Goal: Information Seeking & Learning: Learn about a topic

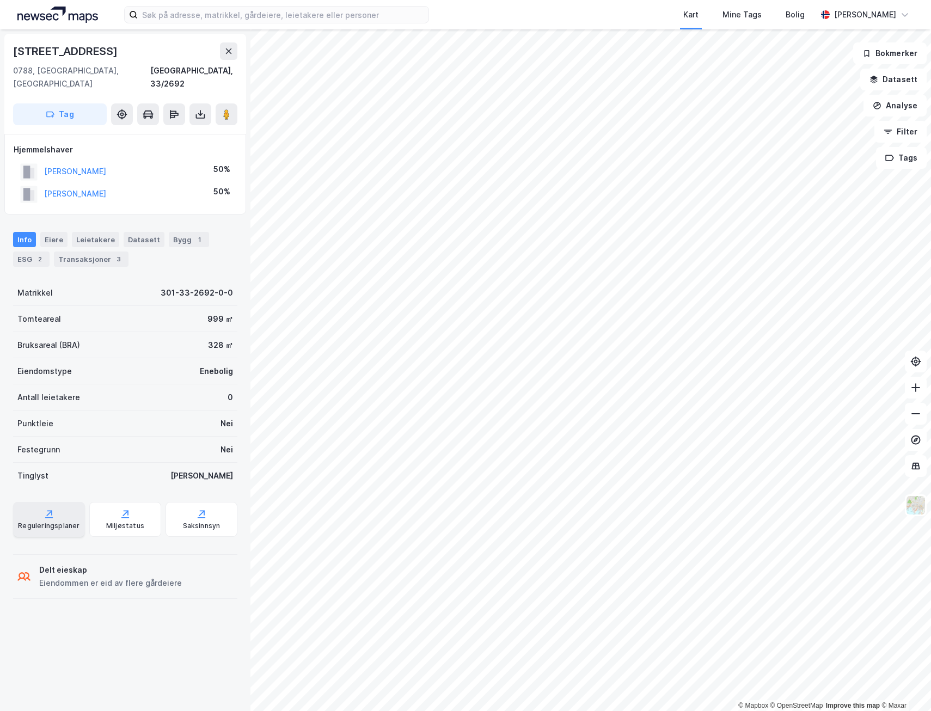
click at [41, 508] on div "Reguleringsplaner" at bounding box center [49, 519] width 72 height 35
click at [78, 252] on div "Transaksjoner 3" at bounding box center [91, 259] width 75 height 15
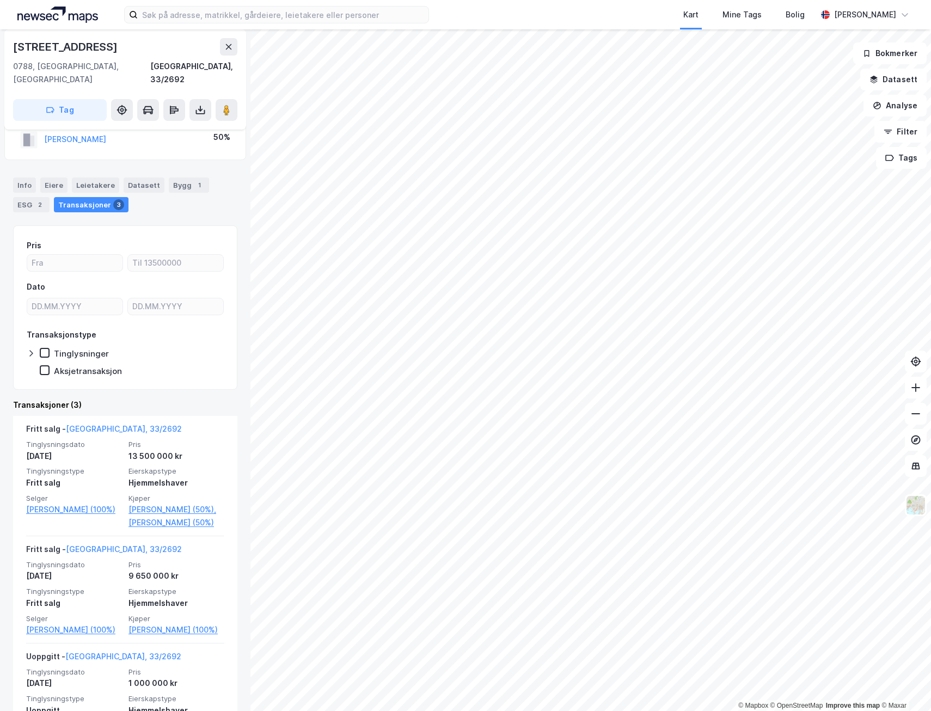
scroll to position [107, 0]
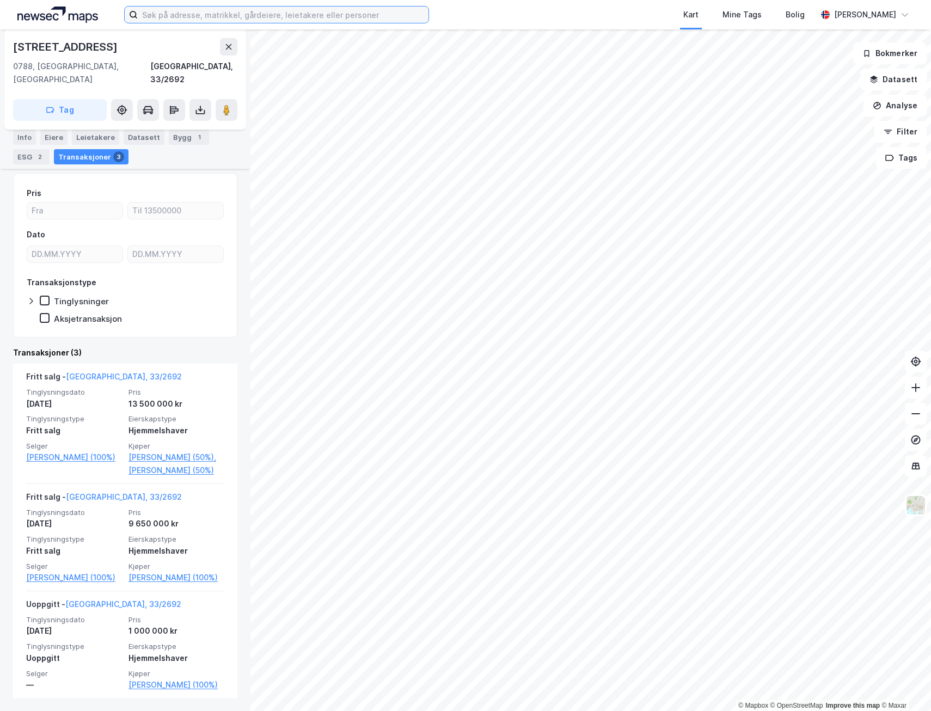
click at [190, 11] on input at bounding box center [283, 15] width 291 height 16
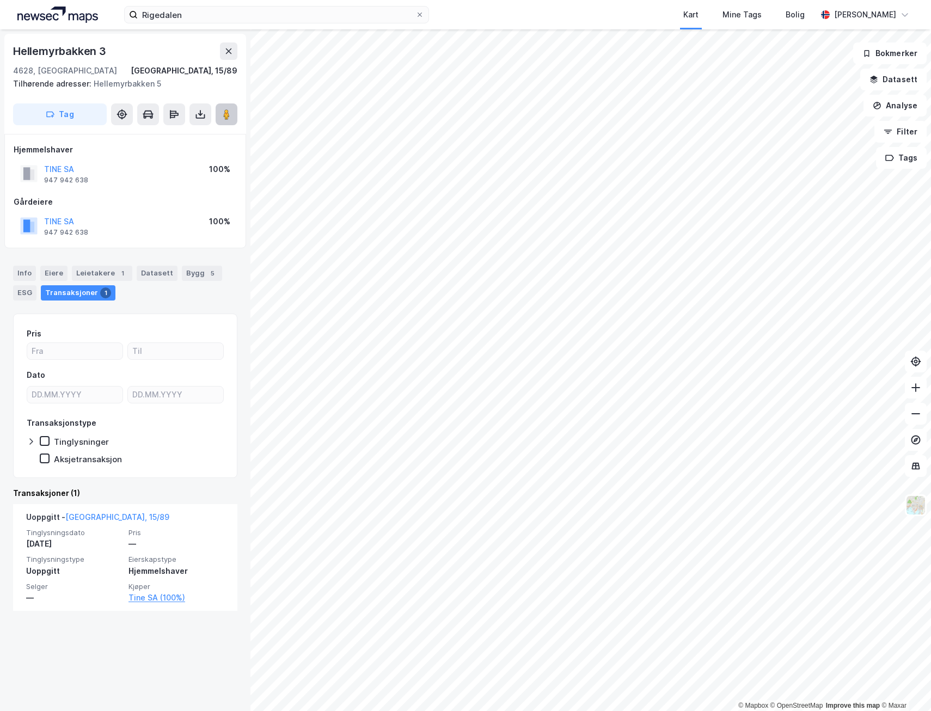
click at [227, 109] on icon at bounding box center [226, 114] width 11 height 11
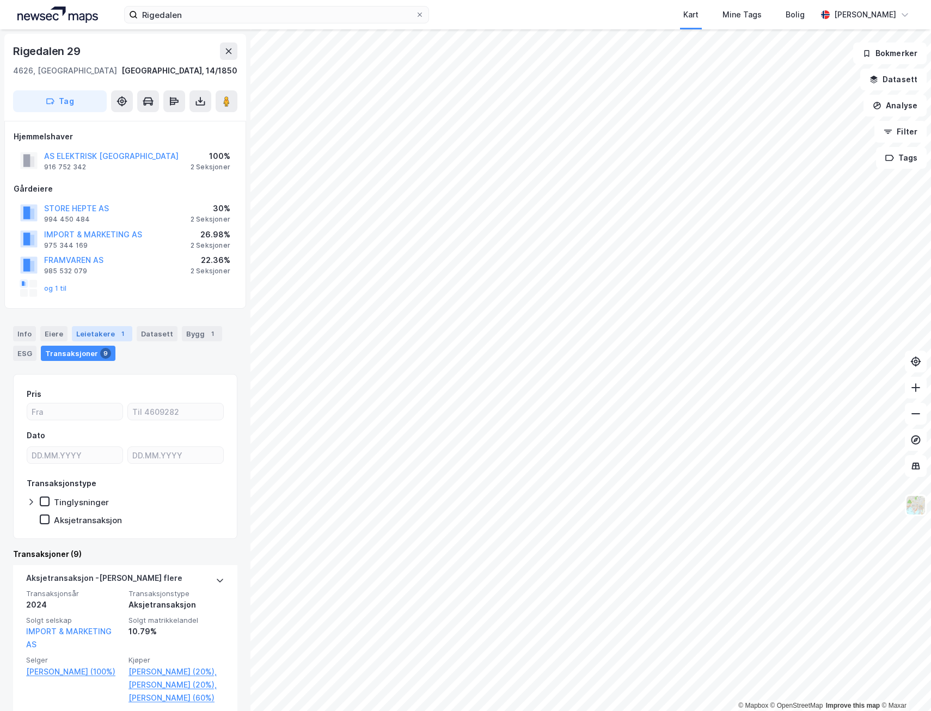
click at [90, 331] on div "Leietakere 1" at bounding box center [102, 333] width 60 height 15
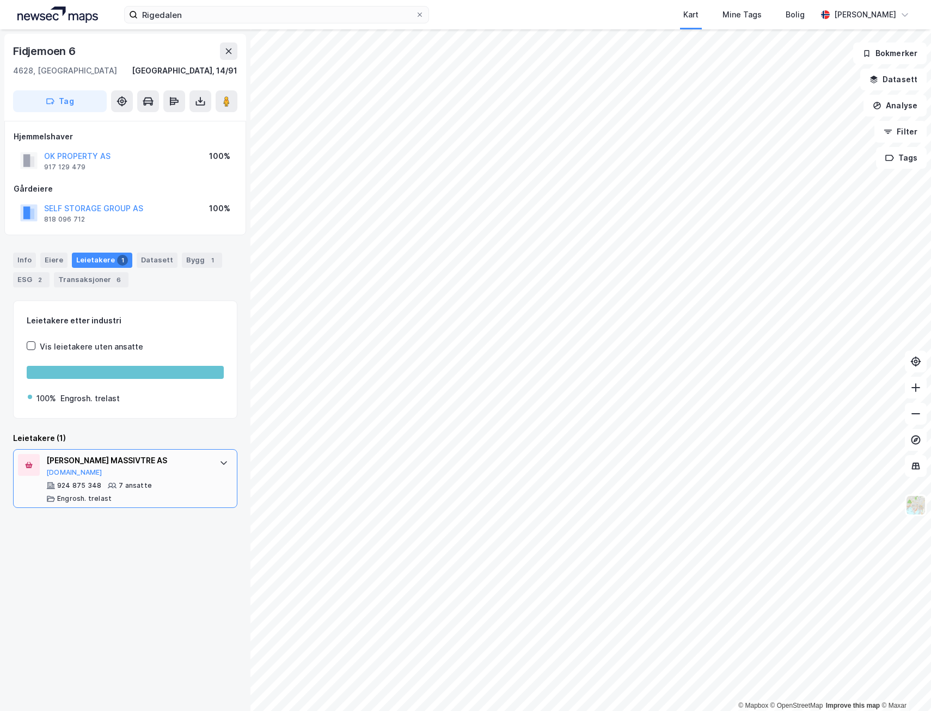
click at [223, 482] on div "© Mapbox © OpenStreetMap Improve this map © Maxar [STREET_ADDRESS], 14/91 Tag H…" at bounding box center [465, 370] width 931 height 682
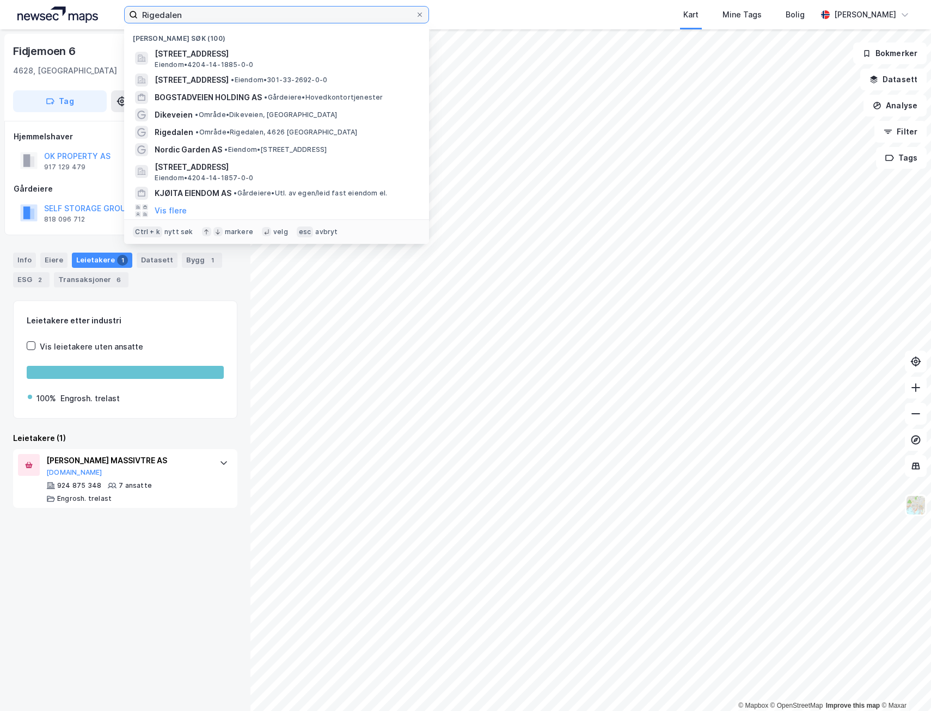
drag, startPoint x: 185, startPoint y: 19, endPoint x: 79, endPoint y: 9, distance: 106.1
click at [79, 9] on div "Rigedalen Nylige søk (100) Rigedalen 5, 4626, [GEOGRAPHIC_DATA] S, [GEOGRAPHIC_…" at bounding box center [465, 14] width 931 height 29
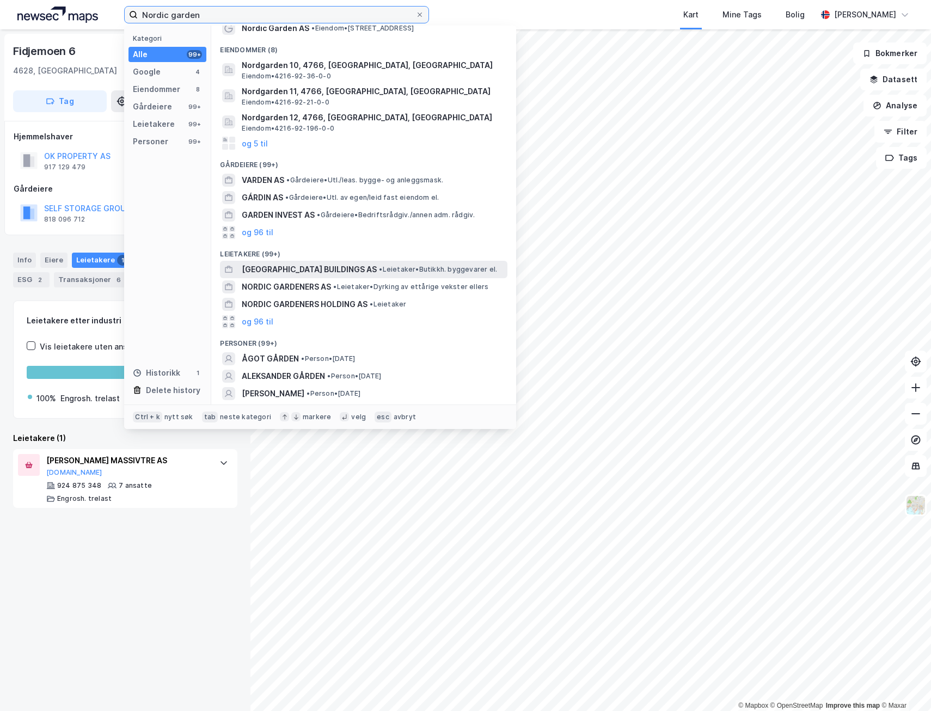
scroll to position [139, 0]
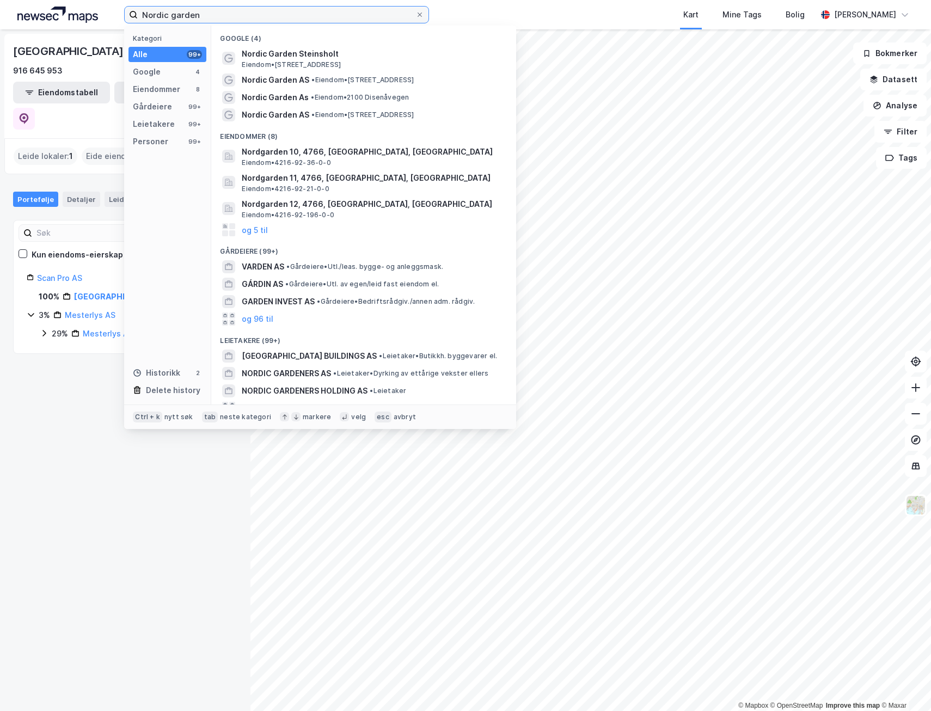
drag, startPoint x: 223, startPoint y: 9, endPoint x: 37, endPoint y: 11, distance: 185.8
click at [41, 11] on div "Nordic garden Kategori Alle 99+ Google 4 Eiendommer 8 Gårdeiere 99+ Leietakere …" at bounding box center [465, 14] width 931 height 29
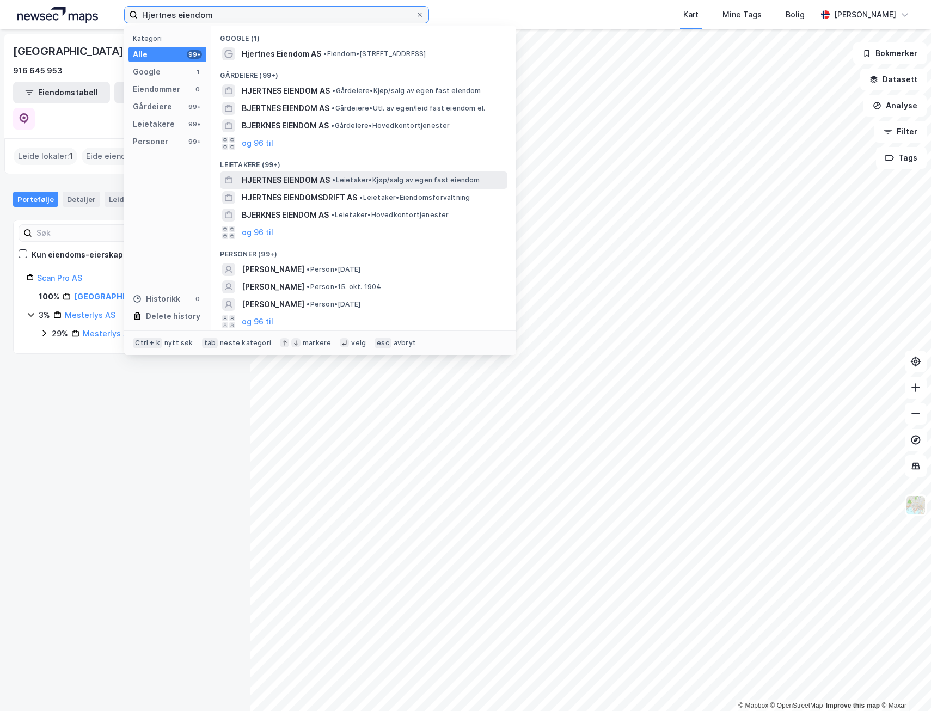
type input "Hjertnes eiendom"
click at [296, 175] on span "HJERTNES EIENDOM AS" at bounding box center [286, 180] width 88 height 13
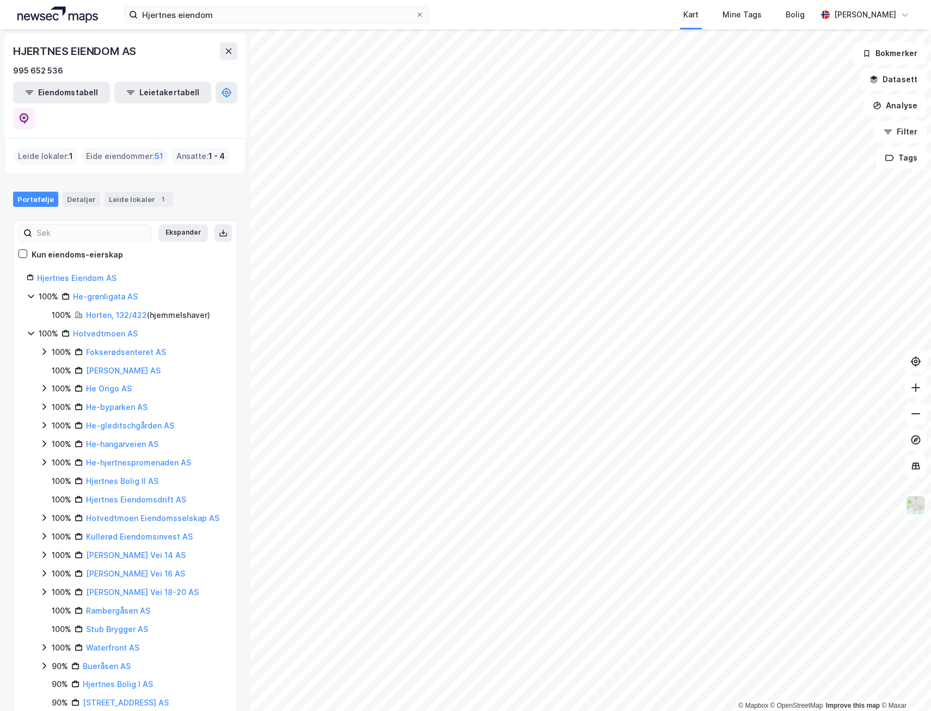
click at [131, 148] on div "Eide eiendommer : 51" at bounding box center [125, 156] width 86 height 17
click at [155, 150] on span "51" at bounding box center [159, 156] width 9 height 13
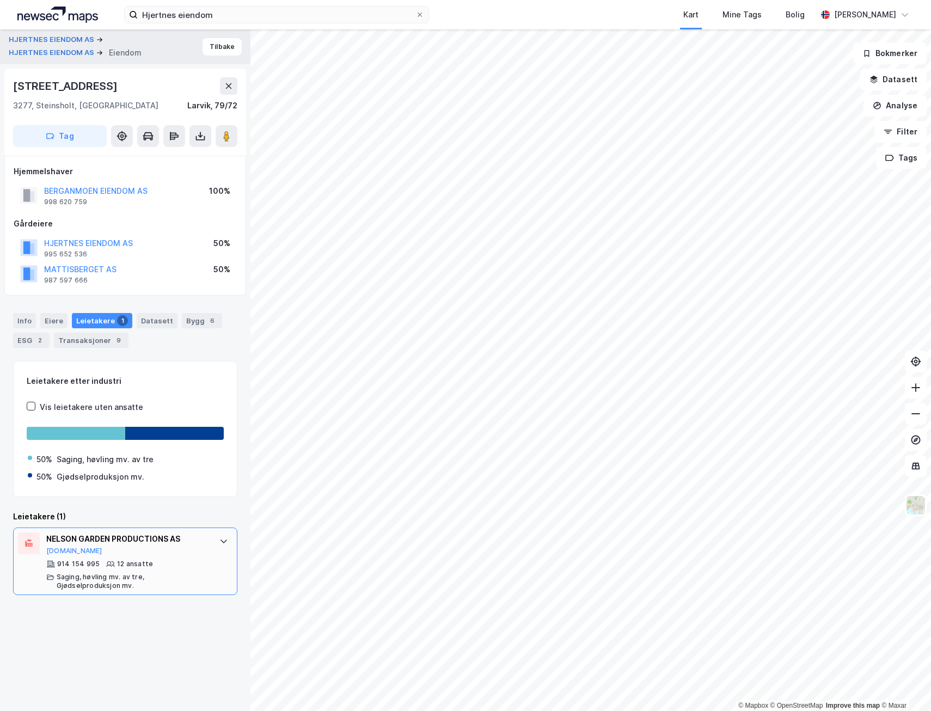
click at [112, 539] on div "NELSON GARDEN PRODUCTIONS AS" at bounding box center [127, 539] width 162 height 13
click at [56, 552] on button "[DOMAIN_NAME]" at bounding box center [74, 551] width 56 height 9
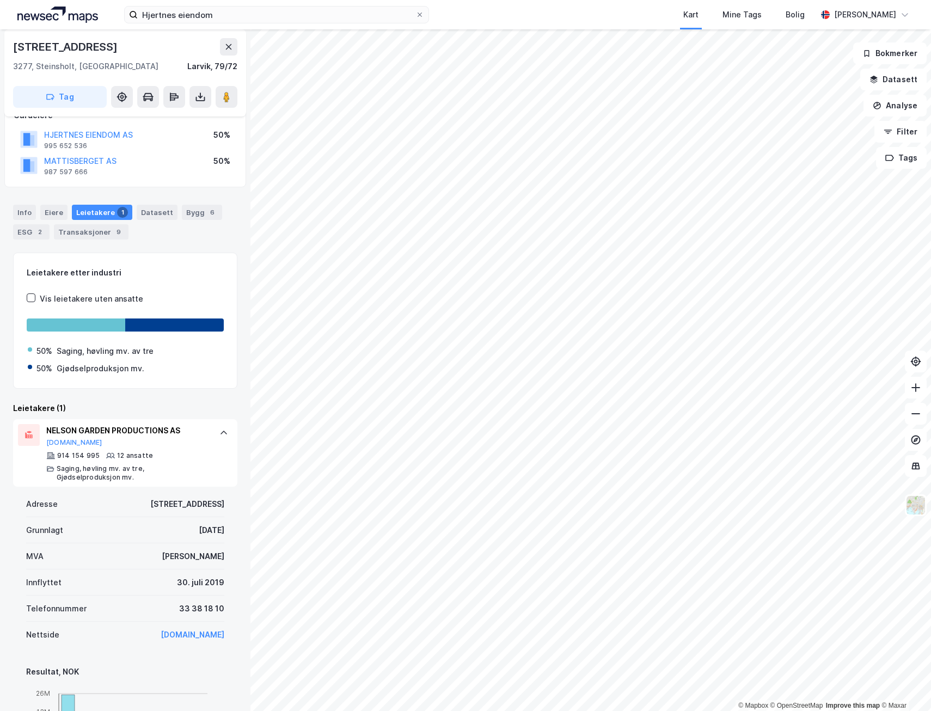
scroll to position [109, 0]
click at [173, 636] on link "[DOMAIN_NAME]" at bounding box center [193, 634] width 64 height 9
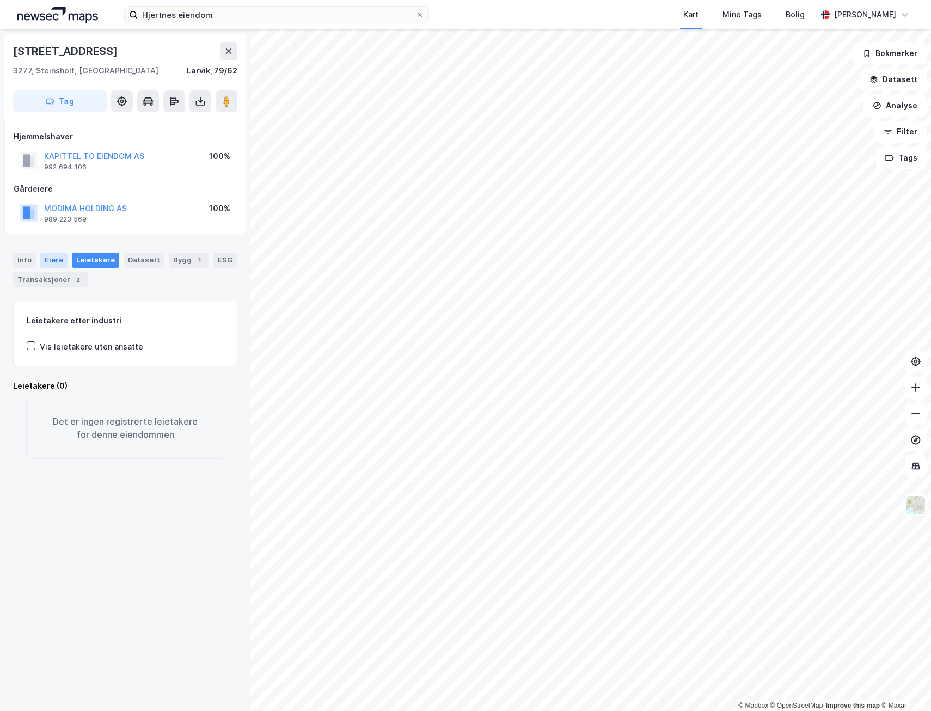
click at [44, 257] on div "Eiere" at bounding box center [53, 260] width 27 height 15
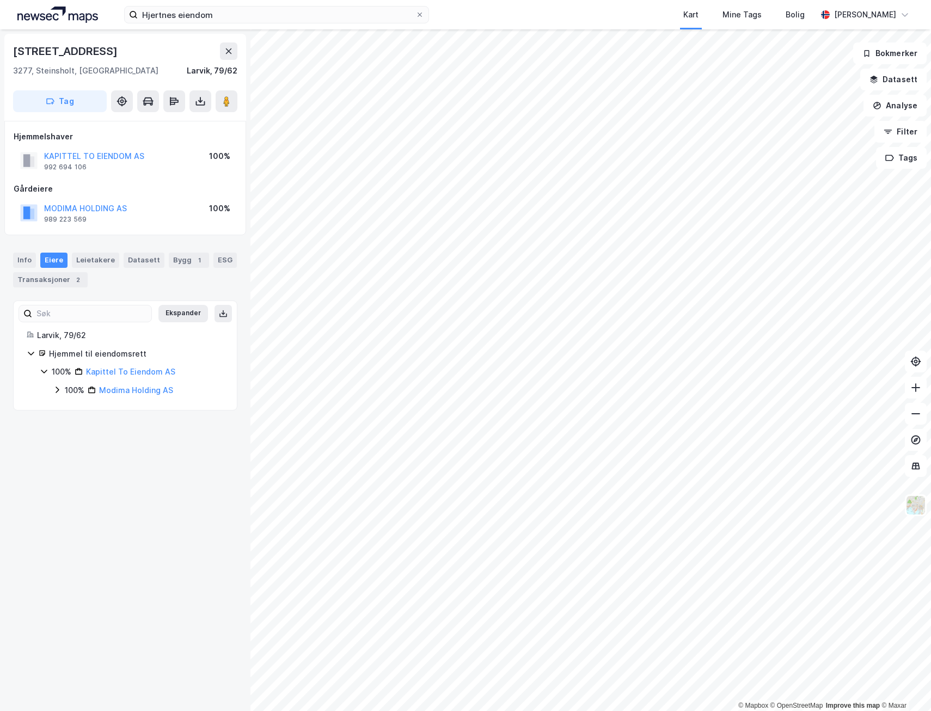
click at [60, 391] on icon at bounding box center [57, 390] width 9 height 9
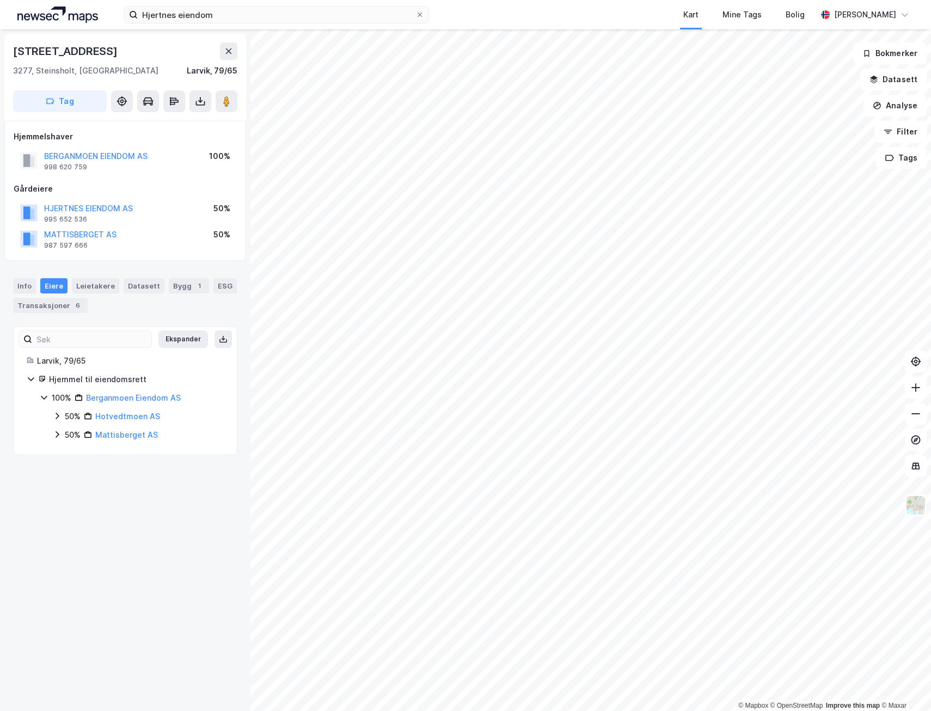
click at [33, 379] on icon at bounding box center [31, 380] width 6 height 4
click at [30, 383] on icon at bounding box center [31, 379] width 9 height 9
click at [59, 415] on icon at bounding box center [57, 416] width 9 height 9
click at [56, 456] on icon at bounding box center [57, 453] width 3 height 7
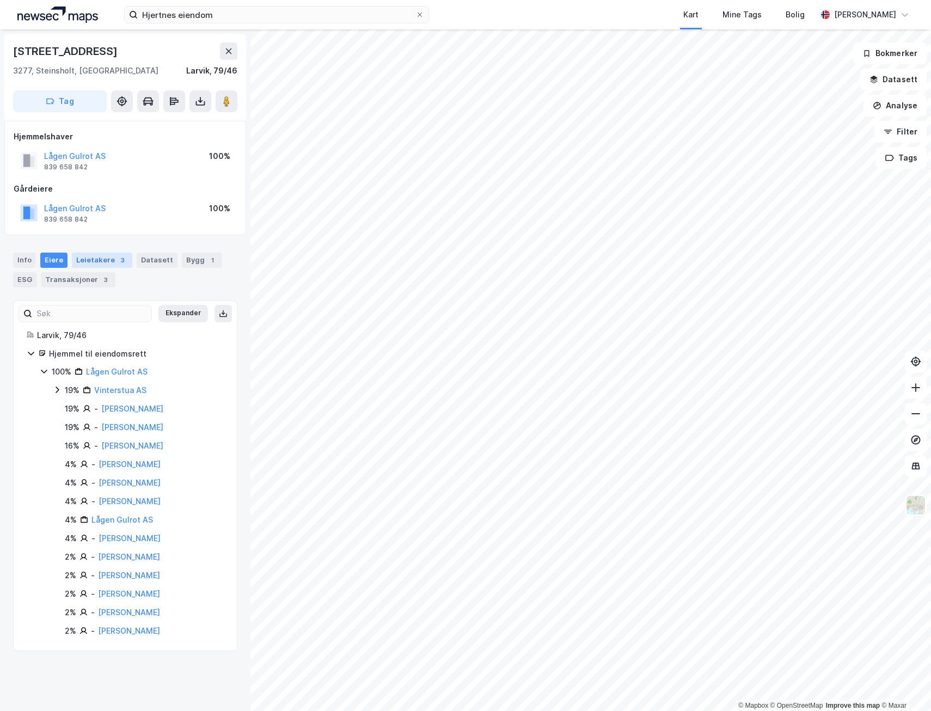
click at [98, 262] on div "Leietakere 3" at bounding box center [102, 260] width 60 height 15
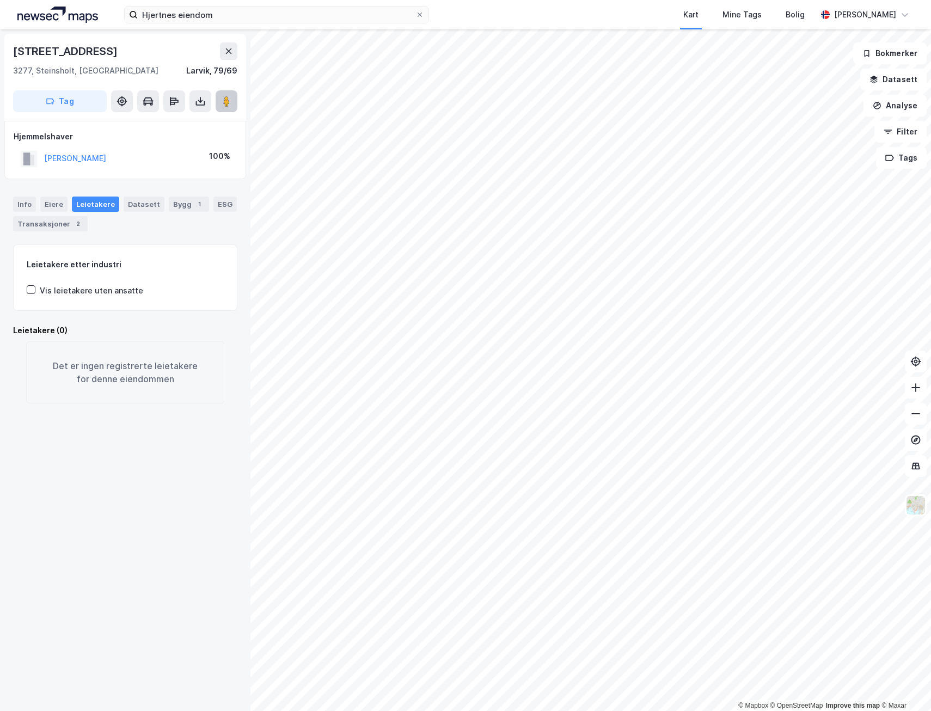
click at [229, 98] on image at bounding box center [226, 101] width 7 height 11
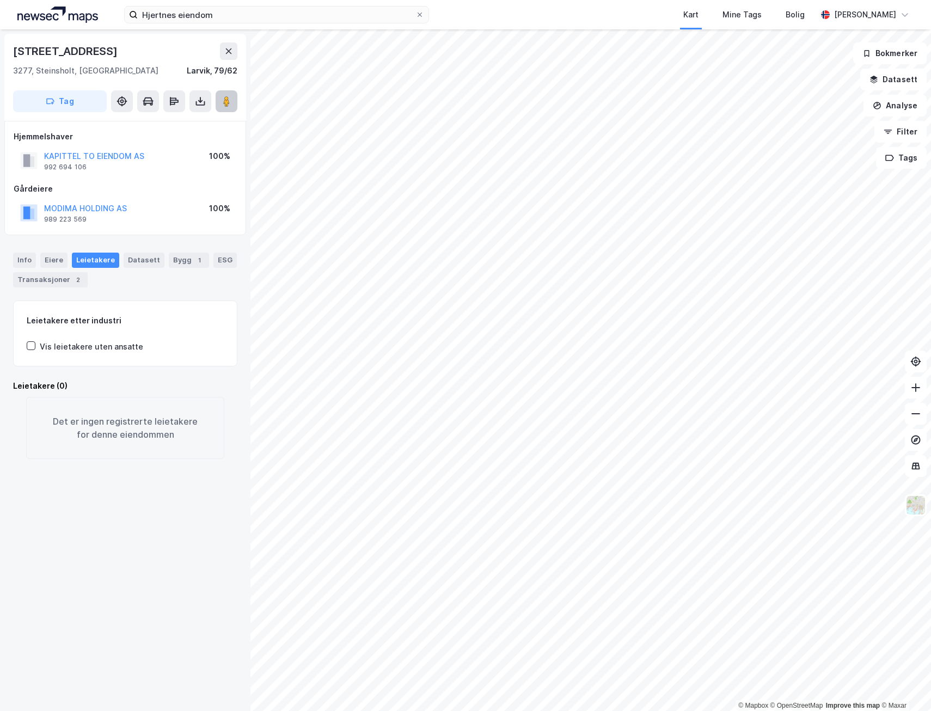
click at [227, 106] on image at bounding box center [226, 101] width 7 height 11
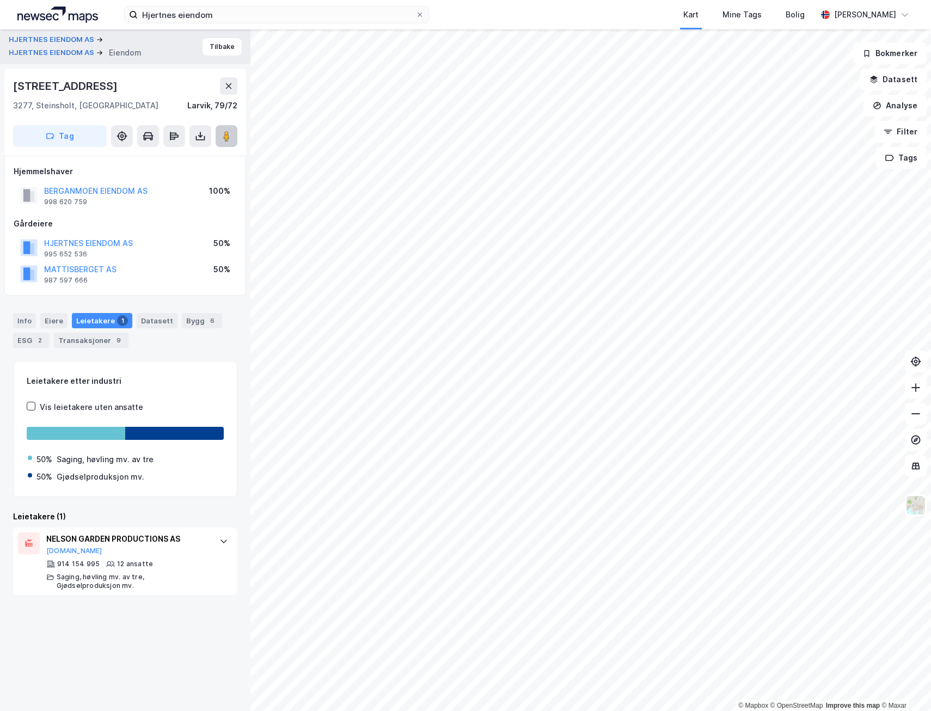
click at [229, 132] on image at bounding box center [226, 136] width 7 height 11
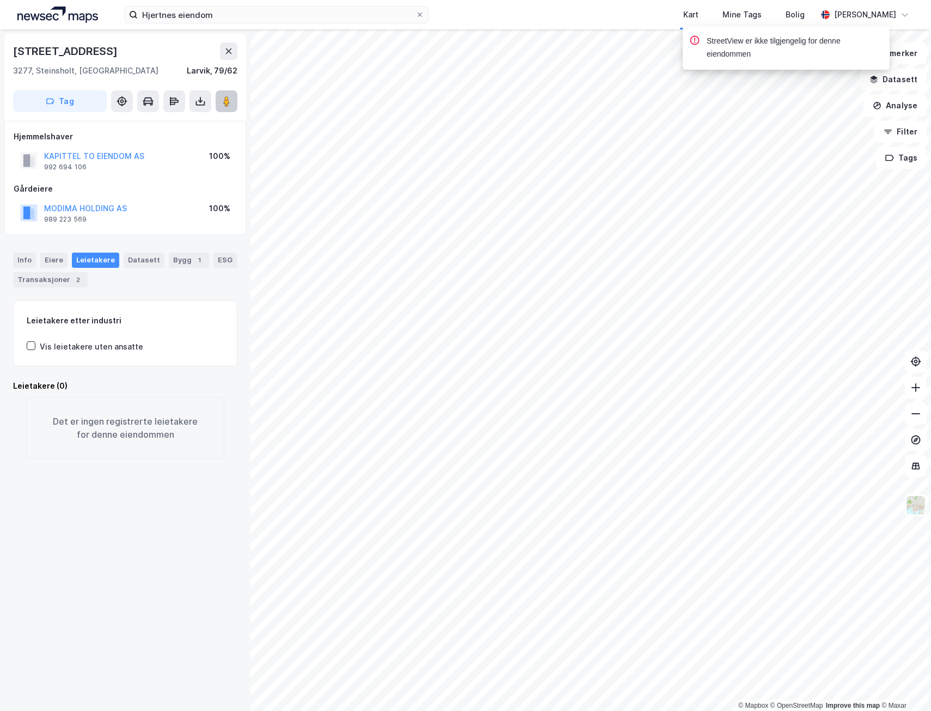
click at [226, 106] on button at bounding box center [227, 101] width 22 height 22
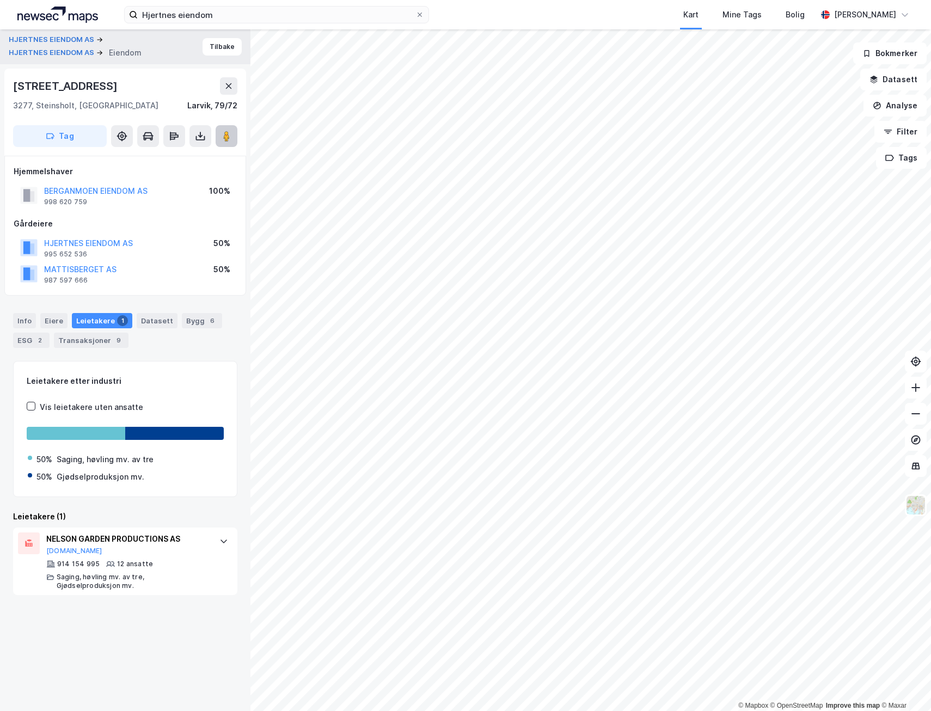
click at [226, 136] on image at bounding box center [226, 136] width 7 height 11
click at [57, 321] on div "Eiere" at bounding box center [53, 320] width 27 height 15
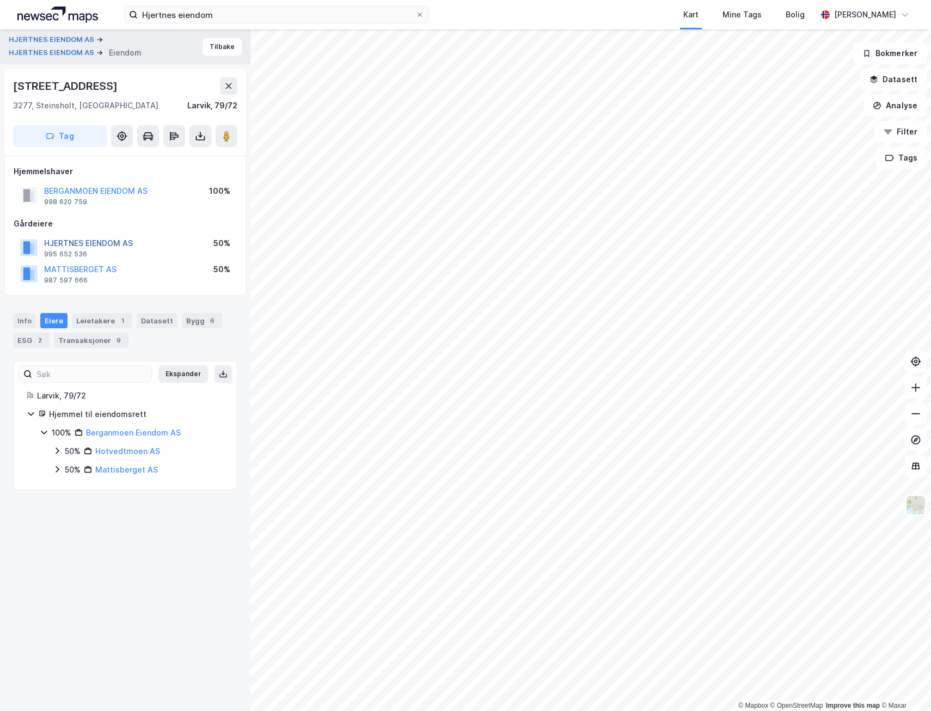
click at [0, 0] on button "HJERTNES EIENDOM AS" at bounding box center [0, 0] width 0 height 0
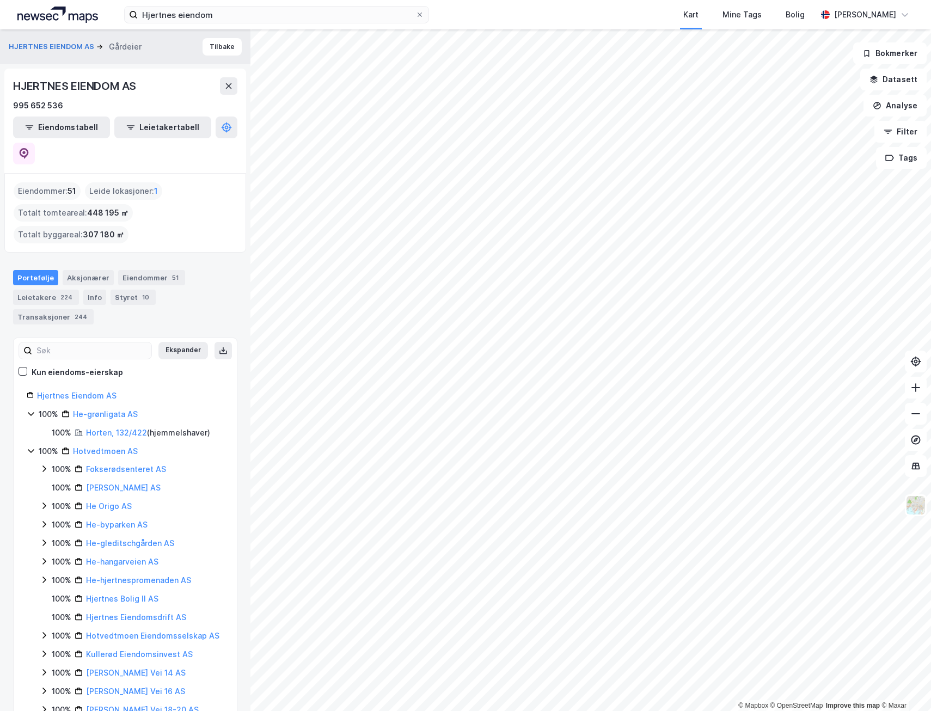
click at [29, 449] on icon at bounding box center [31, 451] width 6 height 4
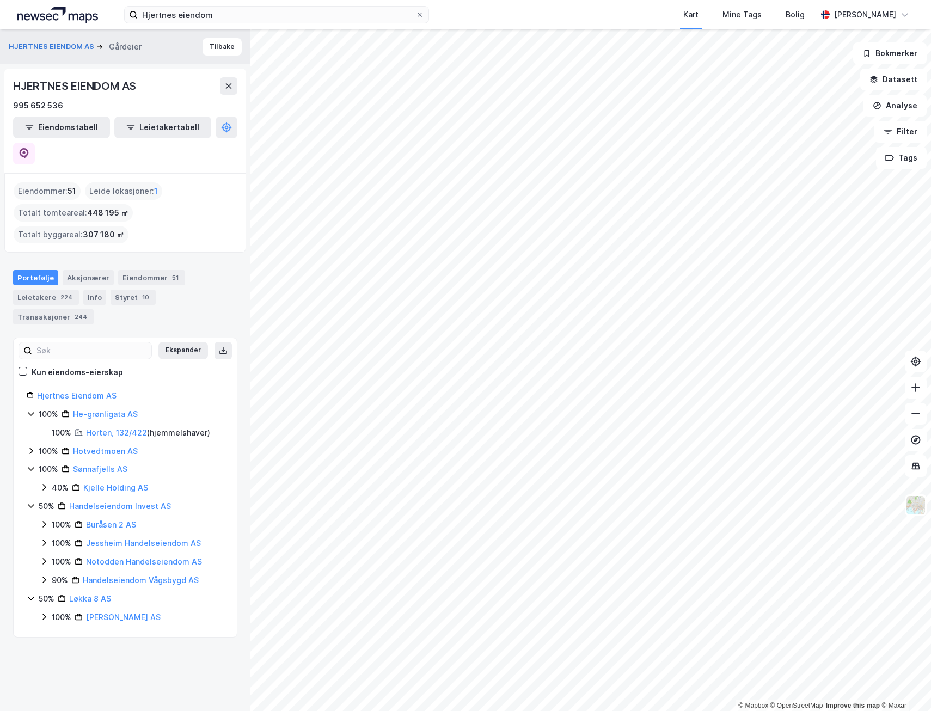
click at [29, 447] on icon at bounding box center [31, 451] width 9 height 9
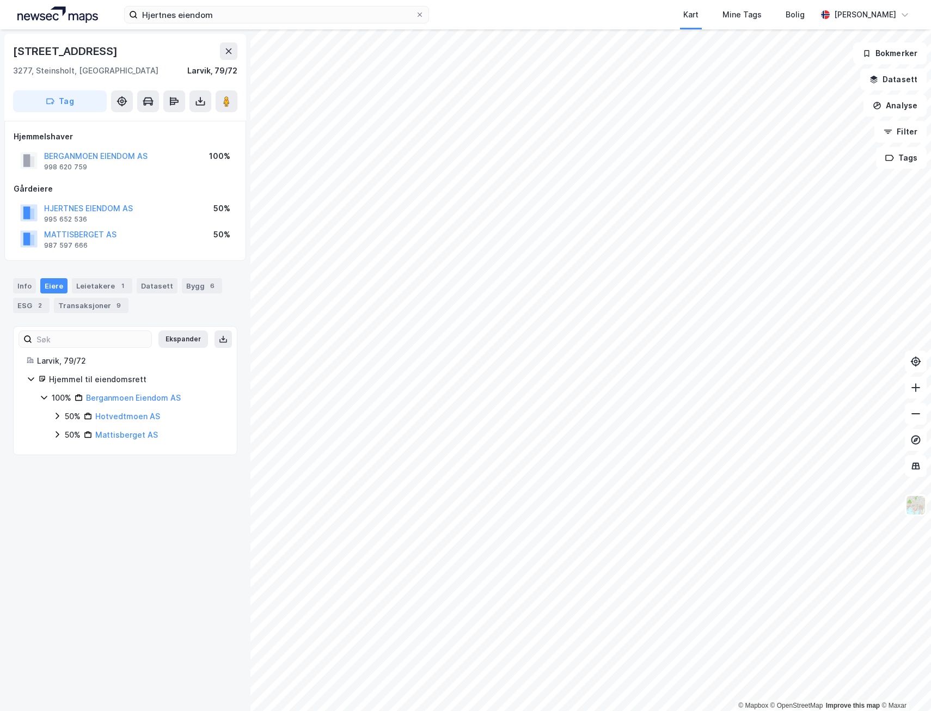
click at [99, 507] on div "Lågendalsveien 2648 3277, [GEOGRAPHIC_DATA], [GEOGRAPHIC_DATA], 79/72 Tag Hjemm…" at bounding box center [125, 370] width 251 height 682
click at [90, 284] on div "Leietakere 1" at bounding box center [102, 285] width 60 height 15
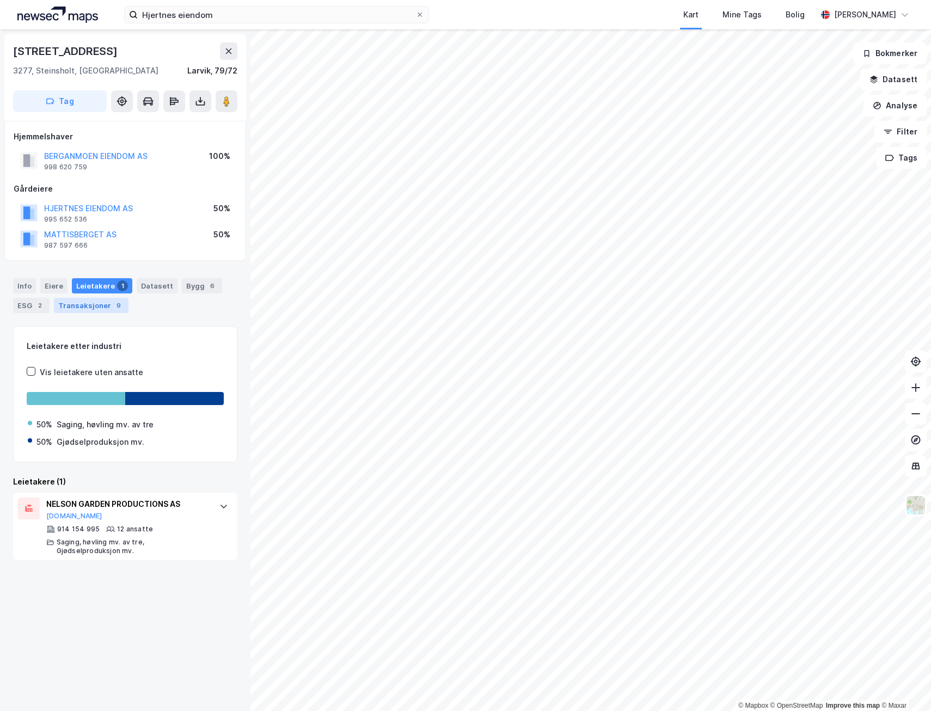
click at [88, 310] on div "Transaksjoner 9" at bounding box center [91, 305] width 75 height 15
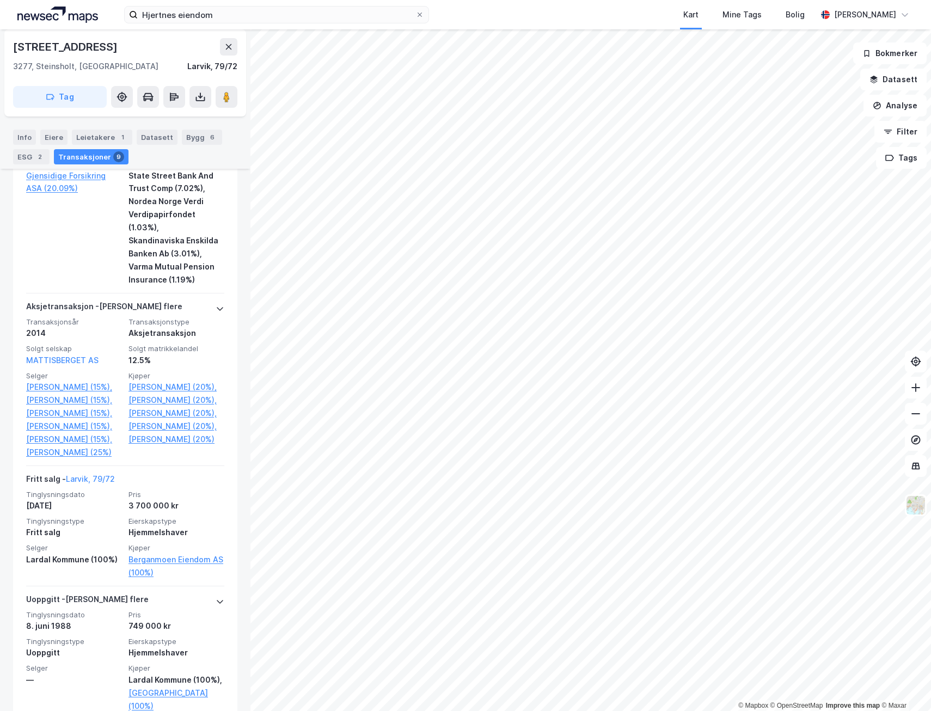
scroll to position [2271, 0]
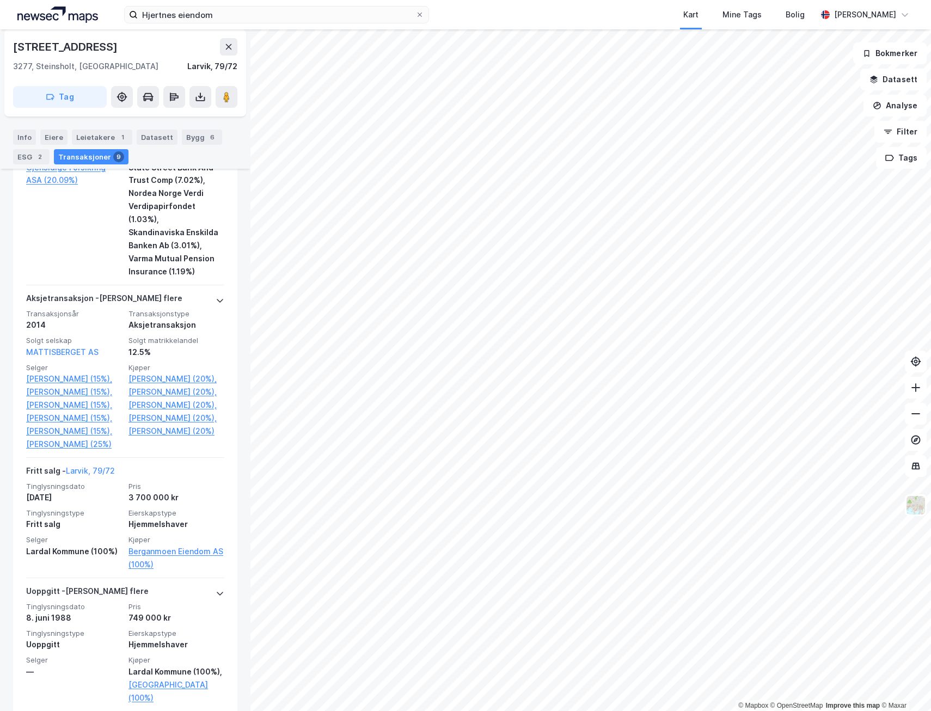
click at [78, 156] on div "Transaksjoner 9" at bounding box center [91, 156] width 75 height 15
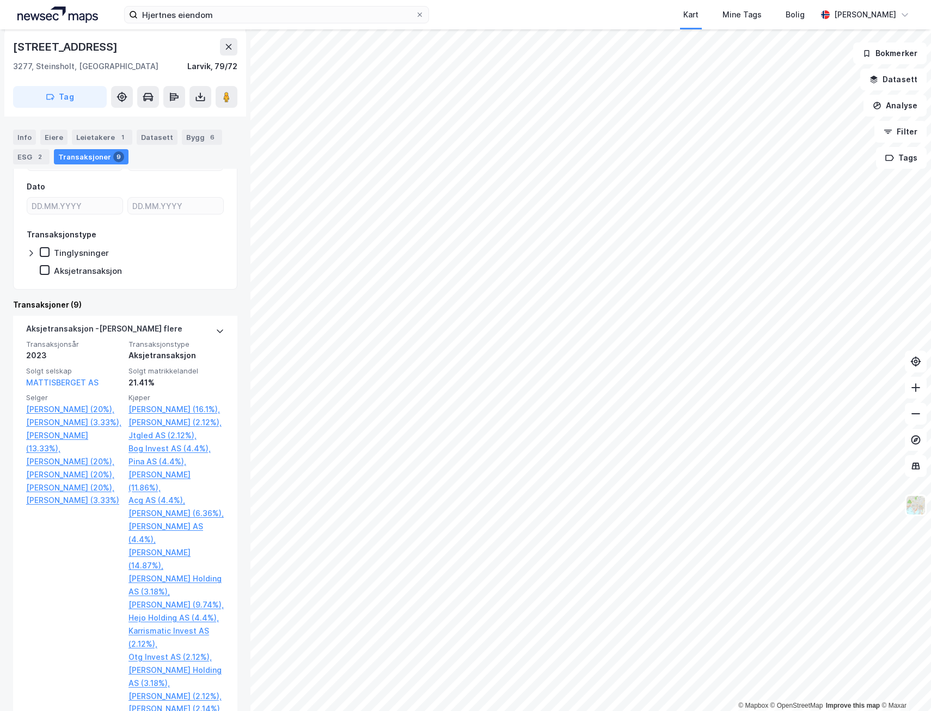
scroll to position [0, 0]
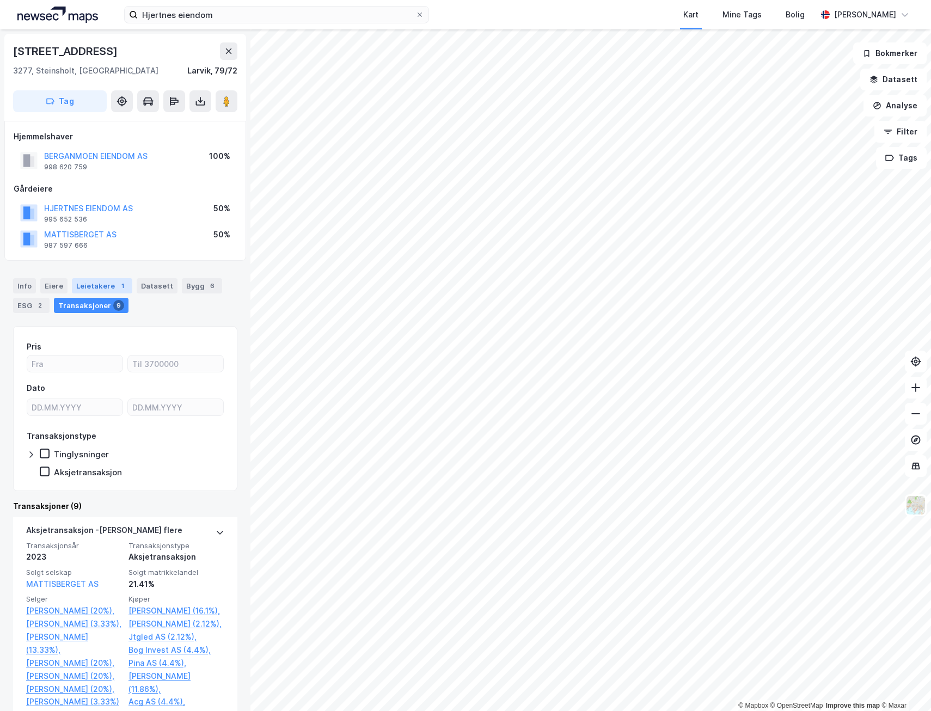
click at [95, 288] on div "Leietakere 1" at bounding box center [102, 285] width 60 height 15
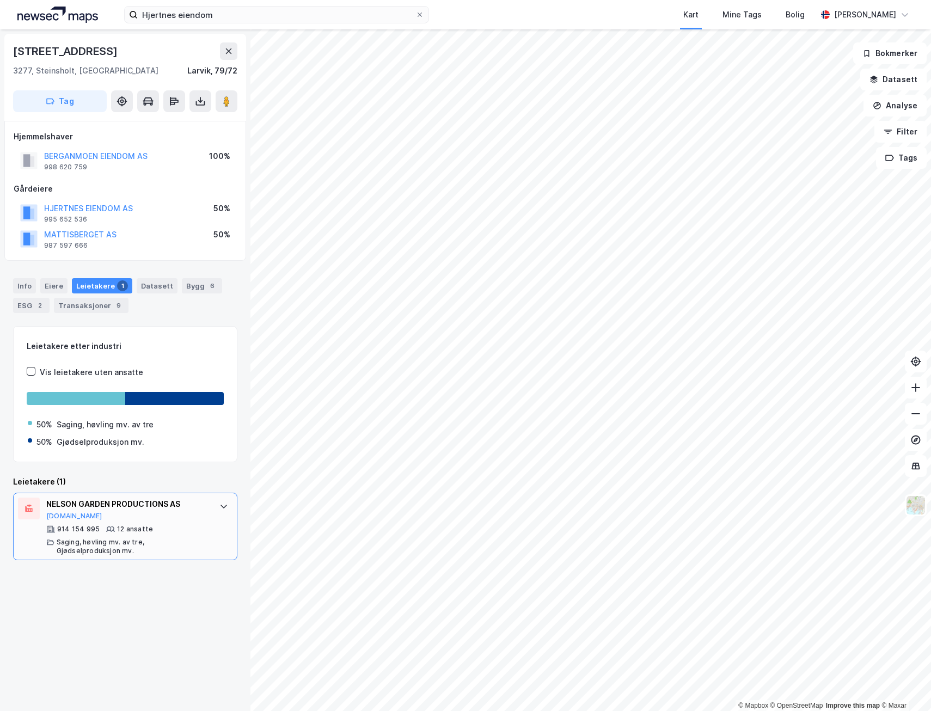
click at [157, 500] on div "NELSON GARDEN PRODUCTIONS AS" at bounding box center [127, 504] width 162 height 13
click at [62, 514] on button "[DOMAIN_NAME]" at bounding box center [74, 516] width 56 height 9
